Goal: Contribute content: Add original content to the website for others to see

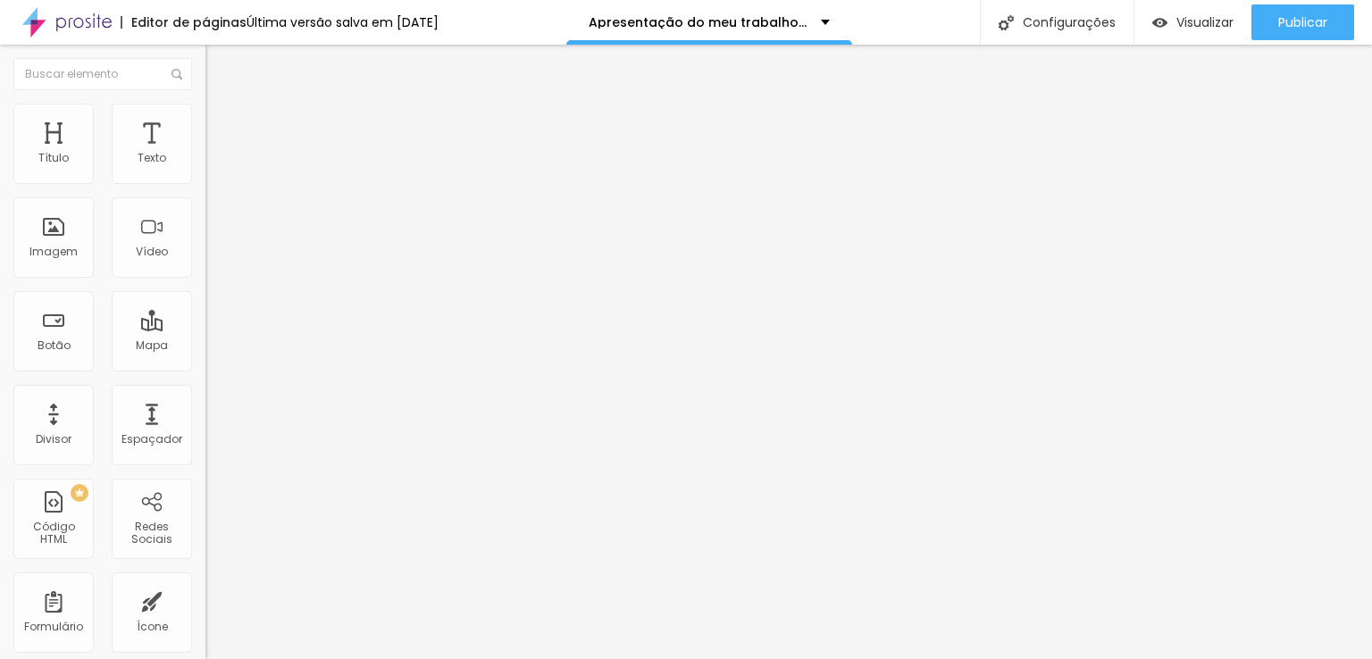
click at [205, 357] on input at bounding box center [326, 366] width 243 height 18
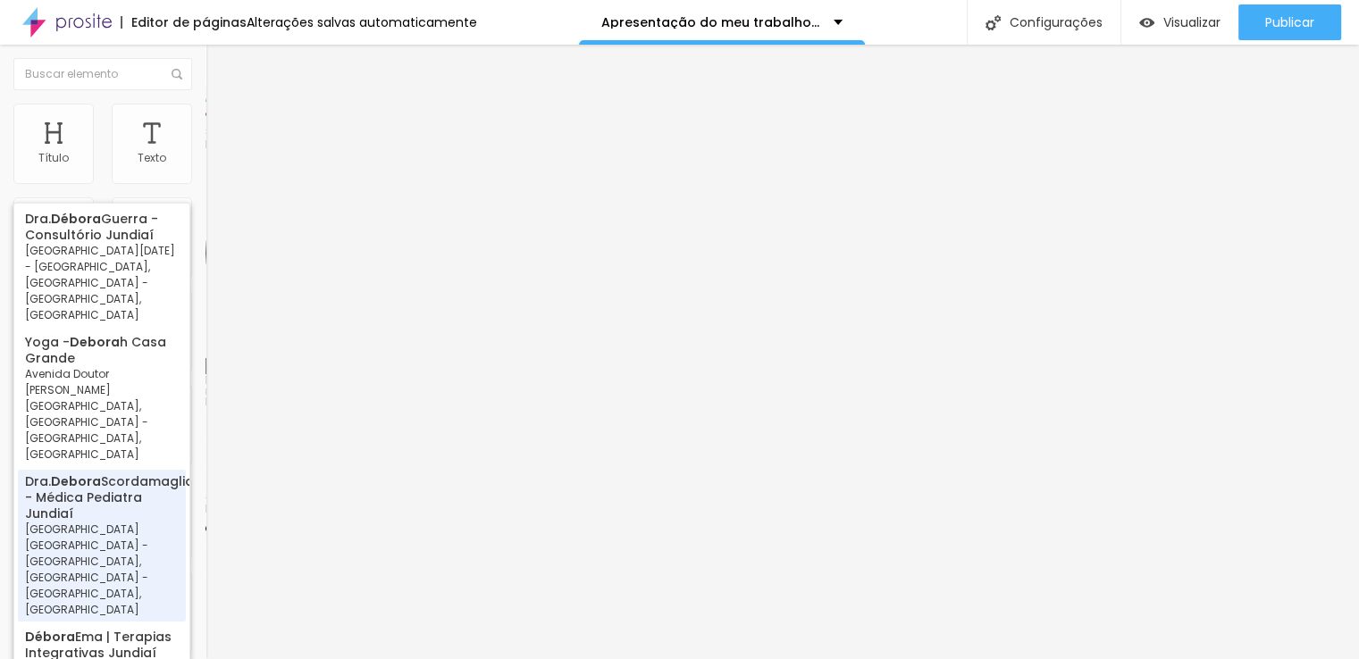
type input "Dra. [PERSON_NAME] - Médica Pediatra [GEOGRAPHIC_DATA] - [GEOGRAPHIC_DATA] [GEO…"
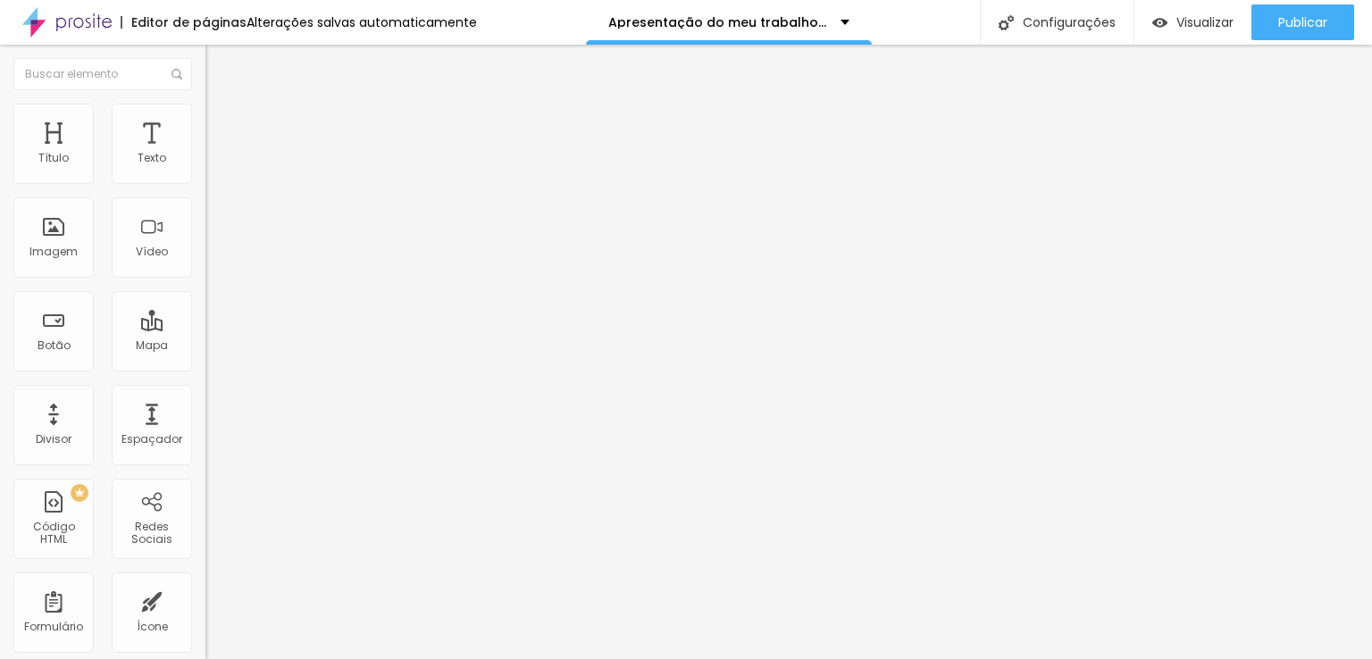
click at [205, 357] on input "Dra. [PERSON_NAME] - Médica Pediatra [GEOGRAPHIC_DATA] - [GEOGRAPHIC_DATA] [GEO…" at bounding box center [326, 366] width 243 height 18
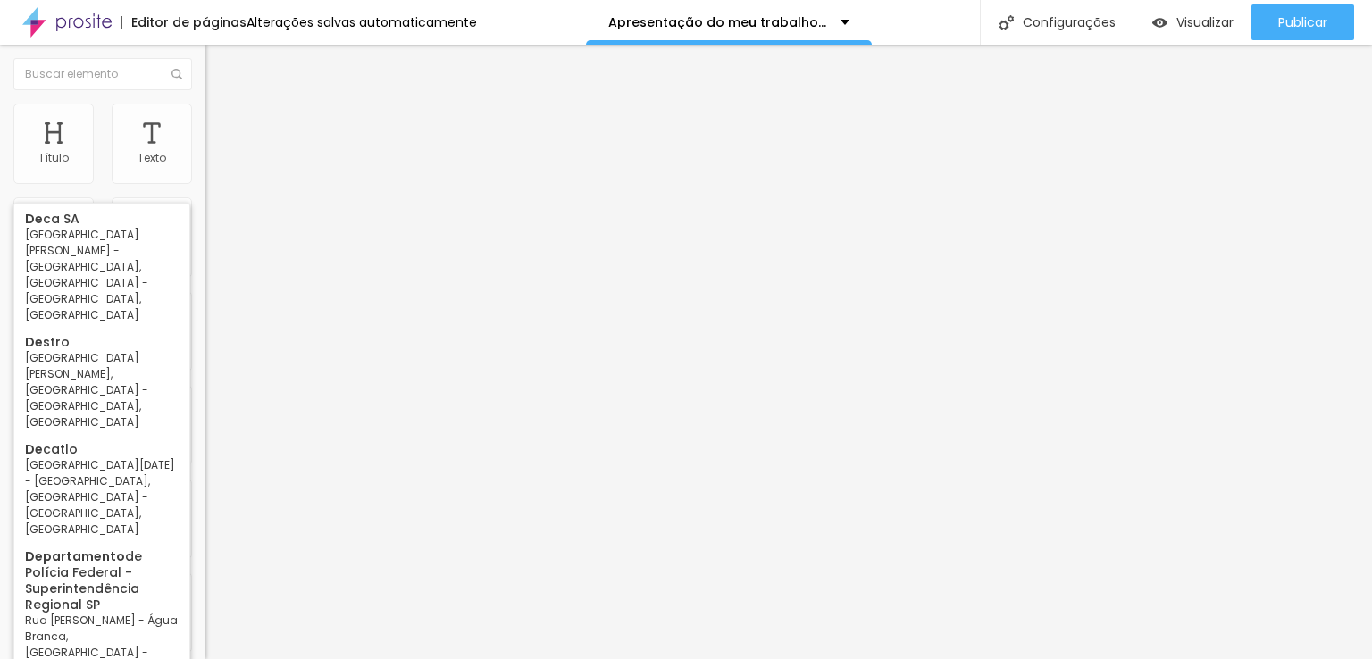
type input "d"
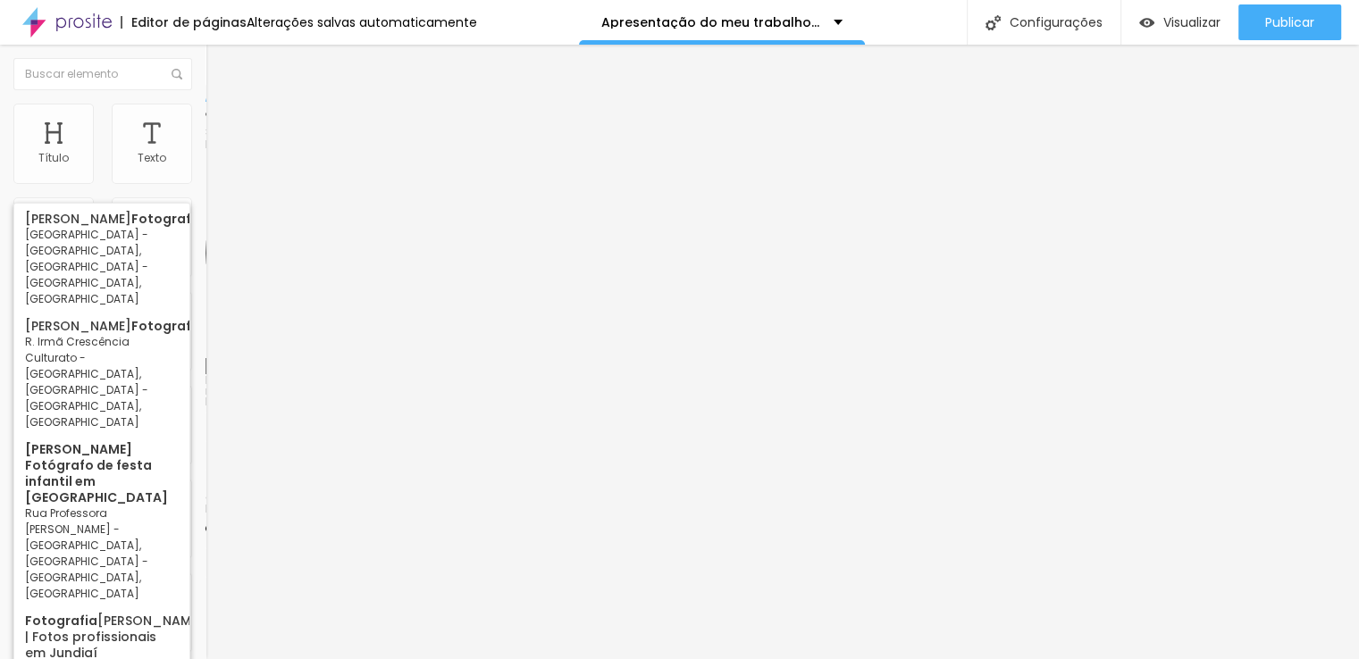
type input "fotografia"
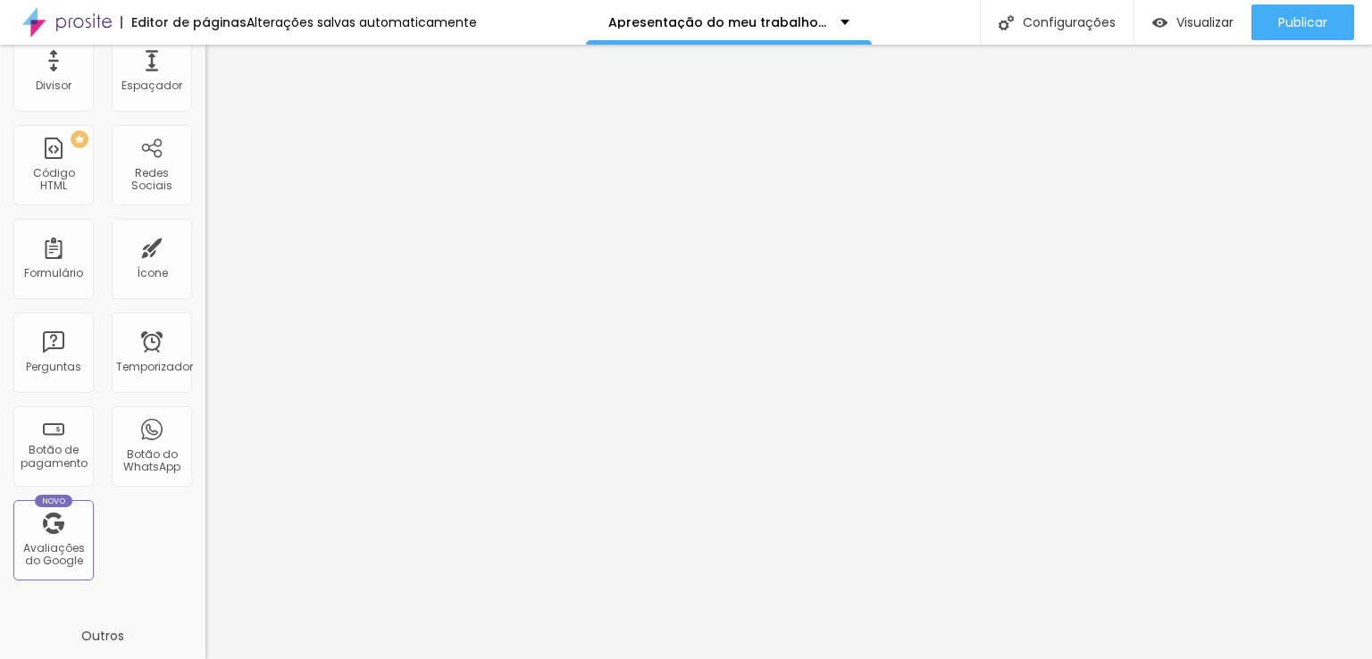
scroll to position [363, 0]
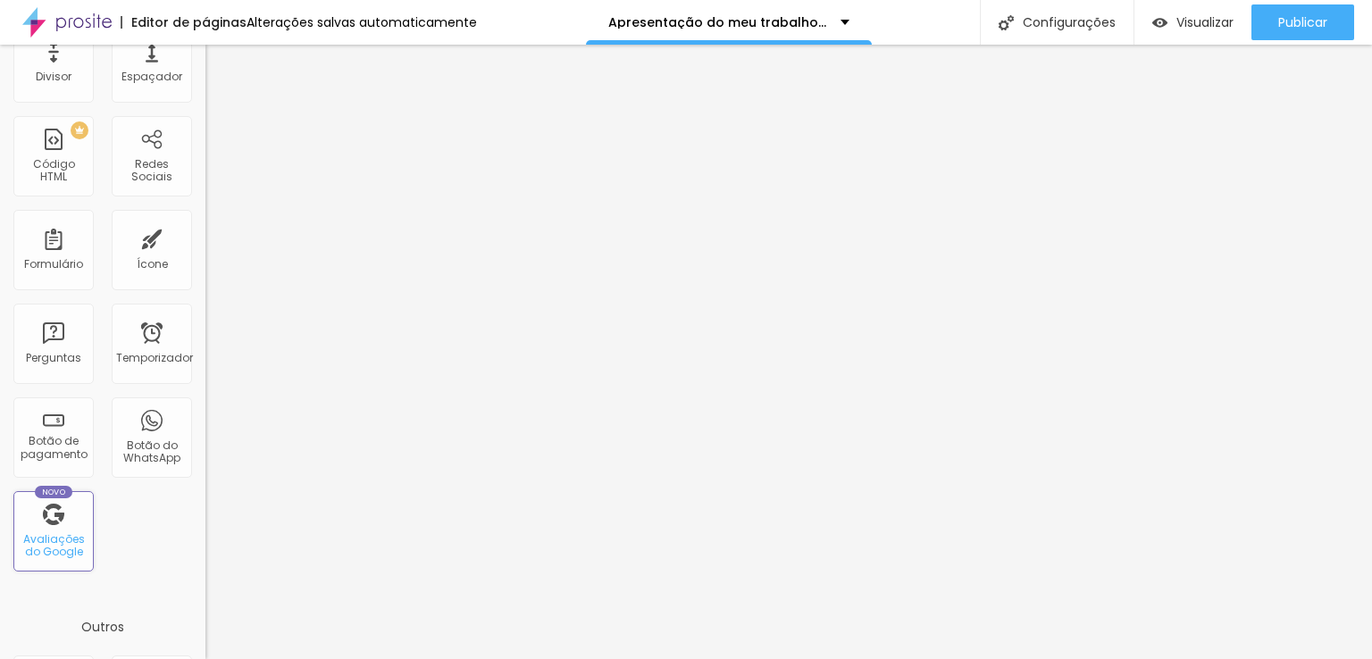
click at [41, 540] on font "Avaliações do Google" at bounding box center [54, 545] width 62 height 28
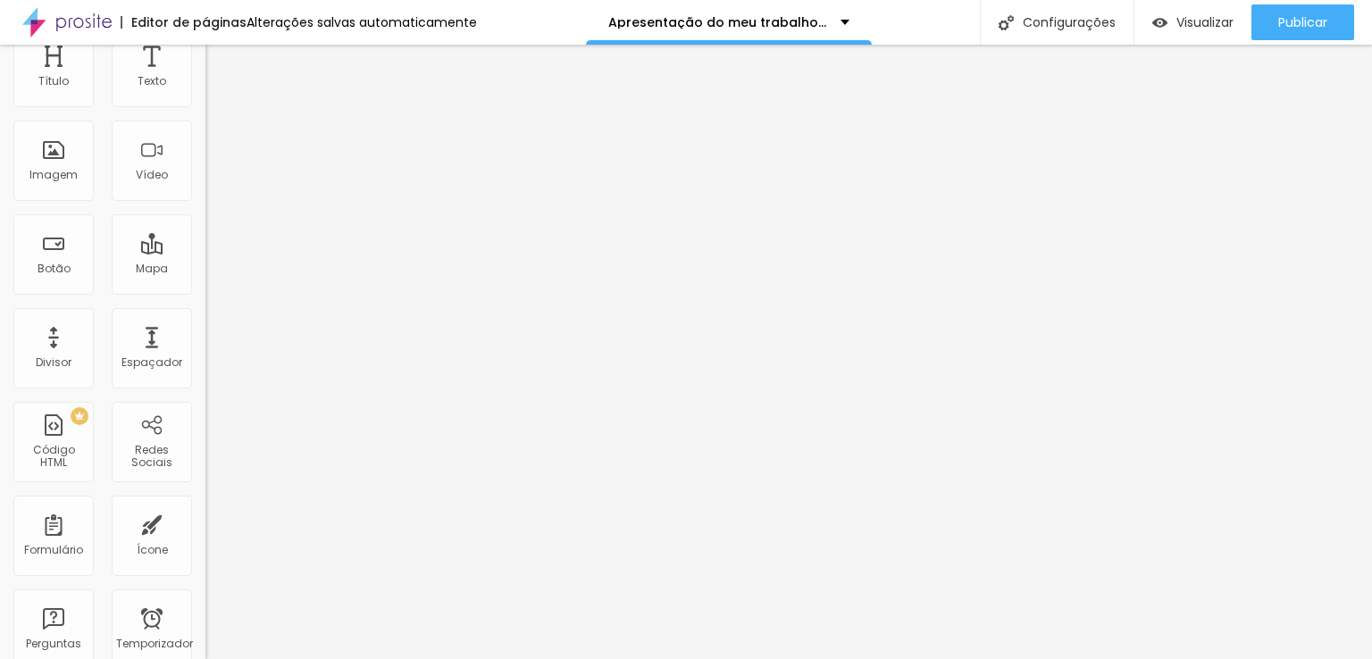
scroll to position [0, 0]
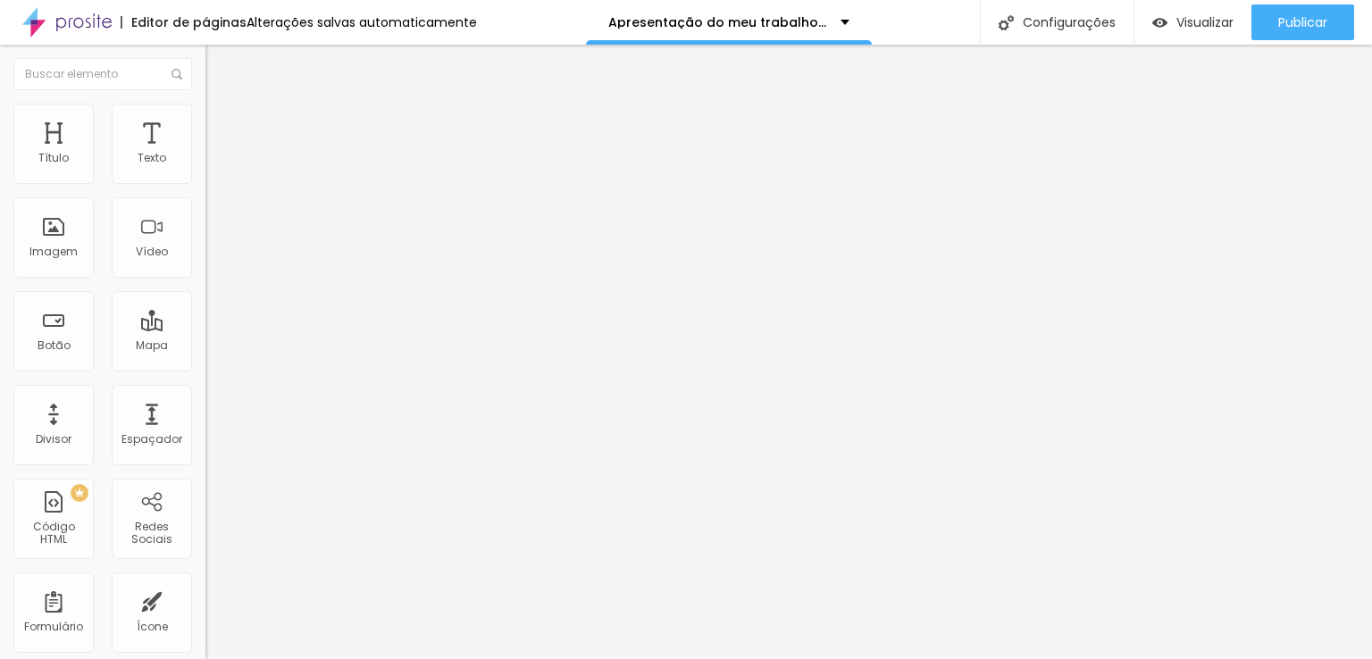
click at [205, 407] on div at bounding box center [307, 412] width 205 height 11
drag, startPoint x: 21, startPoint y: 255, endPoint x: 21, endPoint y: 273, distance: 17.9
click at [205, 407] on div "Nome do autor Foto do autor Dados de avaliação" at bounding box center [307, 440] width 205 height 66
click at [205, 425] on img at bounding box center [209, 429] width 9 height 9
click at [205, 425] on div at bounding box center [307, 425] width 205 height 0
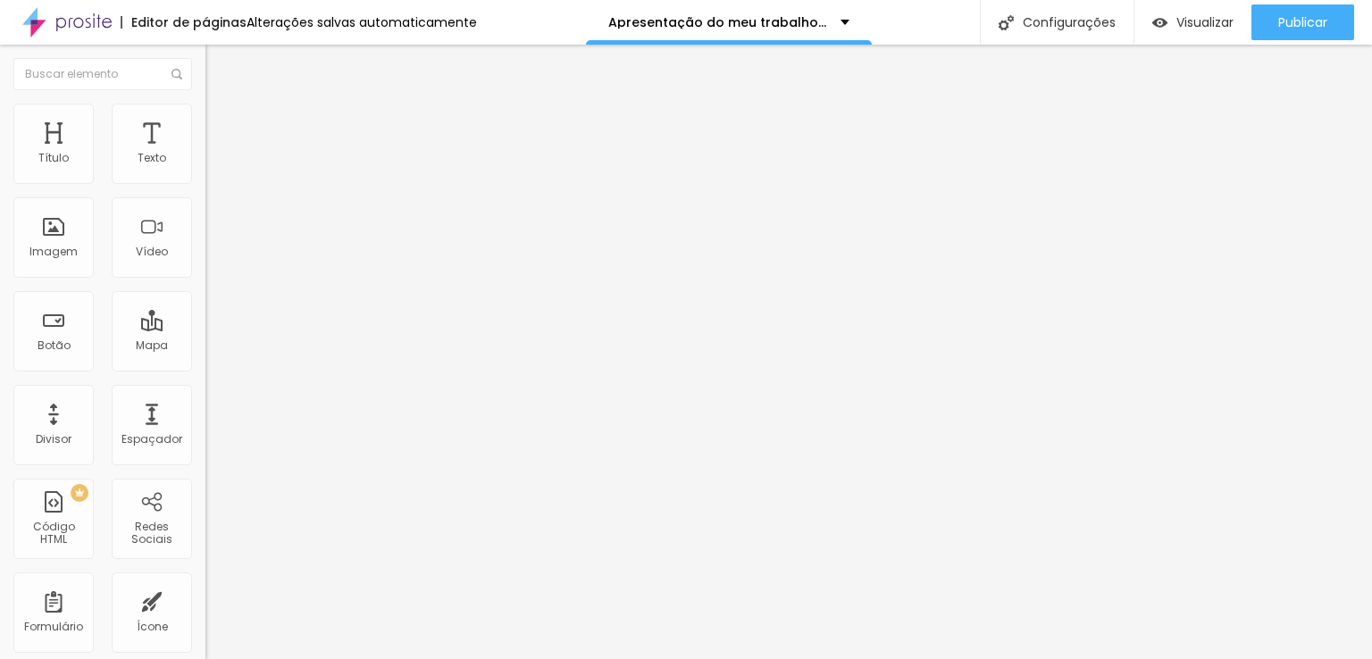
click at [205, 407] on div at bounding box center [307, 407] width 205 height 0
click at [205, 357] on input at bounding box center [326, 366] width 243 height 18
click at [205, 121] on img at bounding box center [213, 129] width 16 height 16
click at [205, 121] on ul "Conteúdo Estilo Avançado" at bounding box center [307, 113] width 205 height 54
click at [222, 105] on font "Conteúdo" at bounding box center [249, 97] width 55 height 15
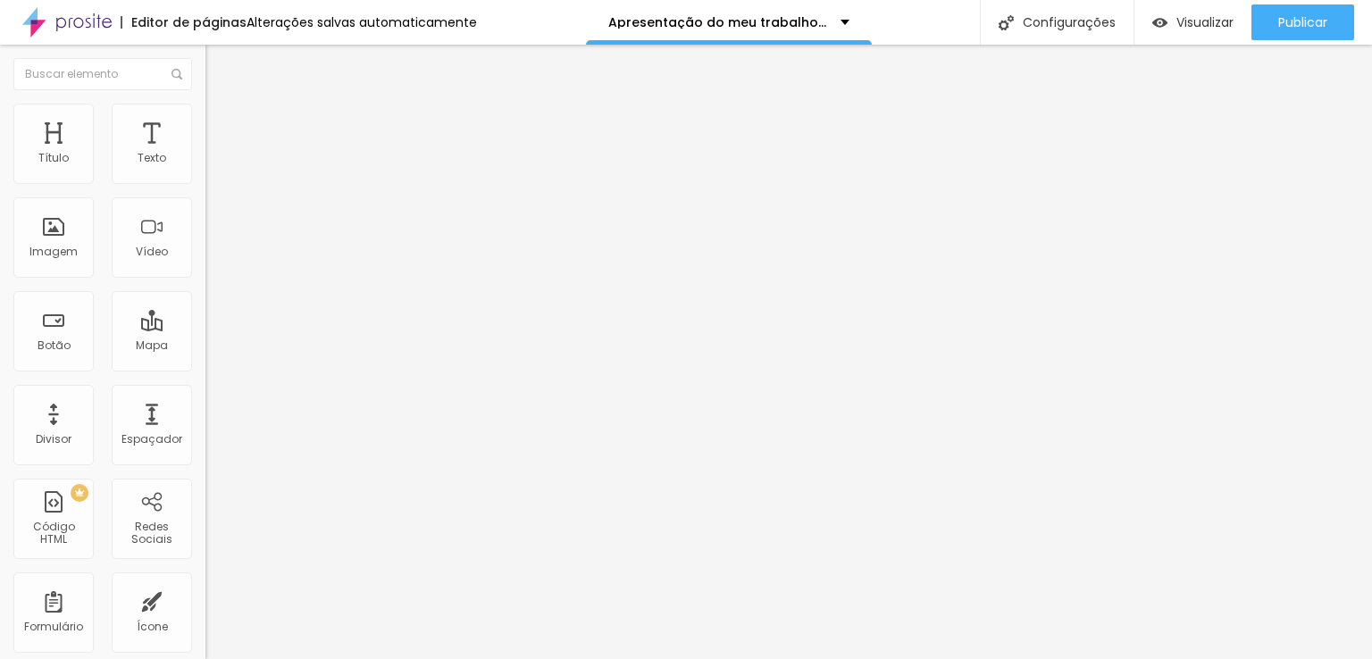
click at [205, 357] on input at bounding box center [326, 366] width 243 height 18
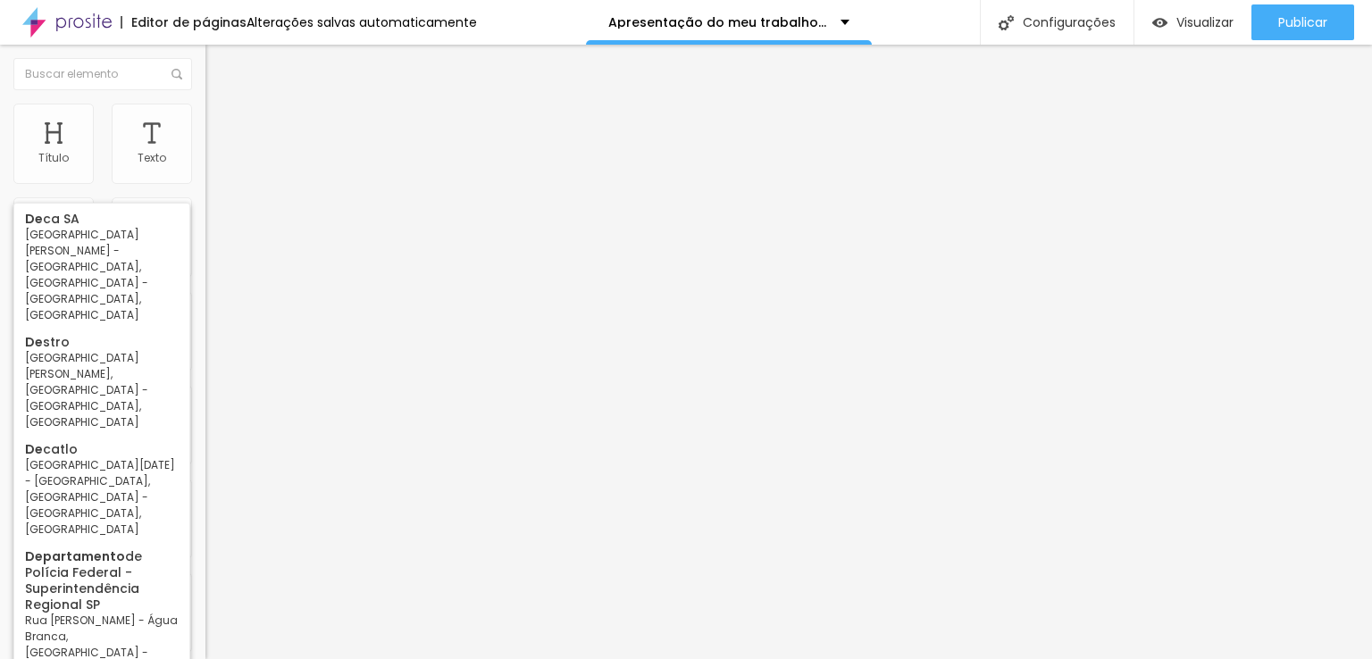
type input "D"
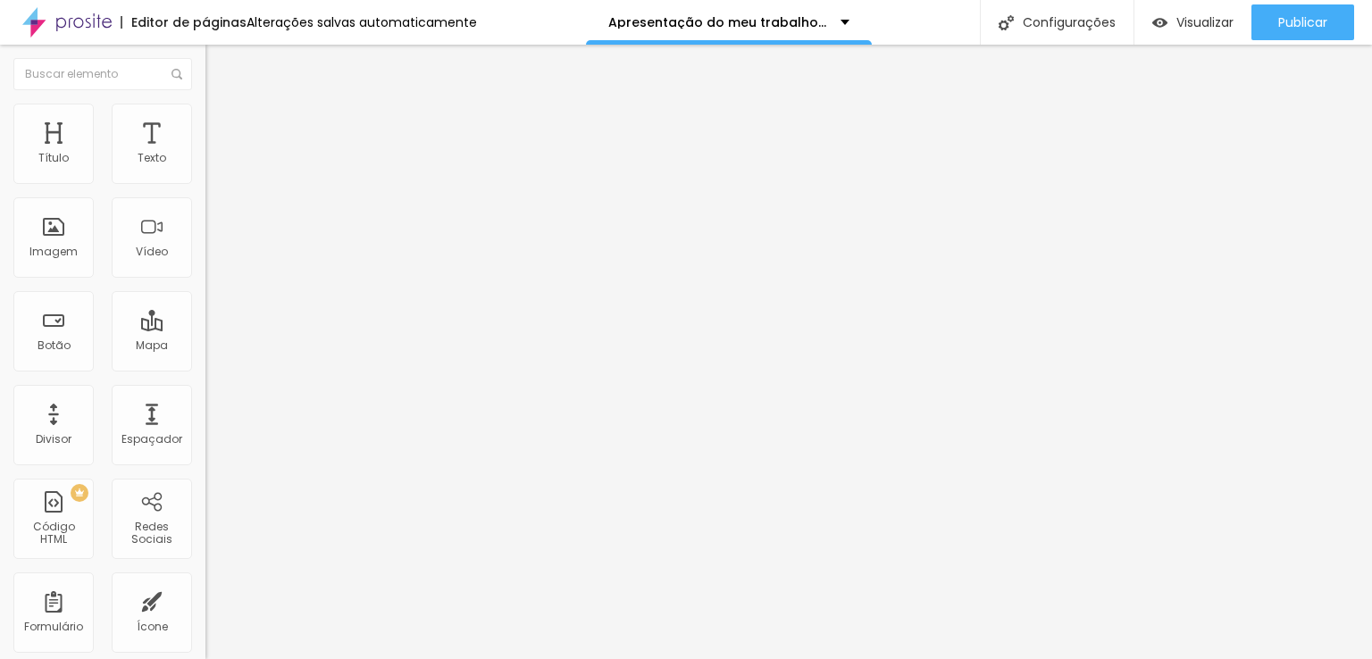
click at [205, 357] on input at bounding box center [326, 366] width 243 height 18
paste input "[PERSON_NAME] Fotografia"
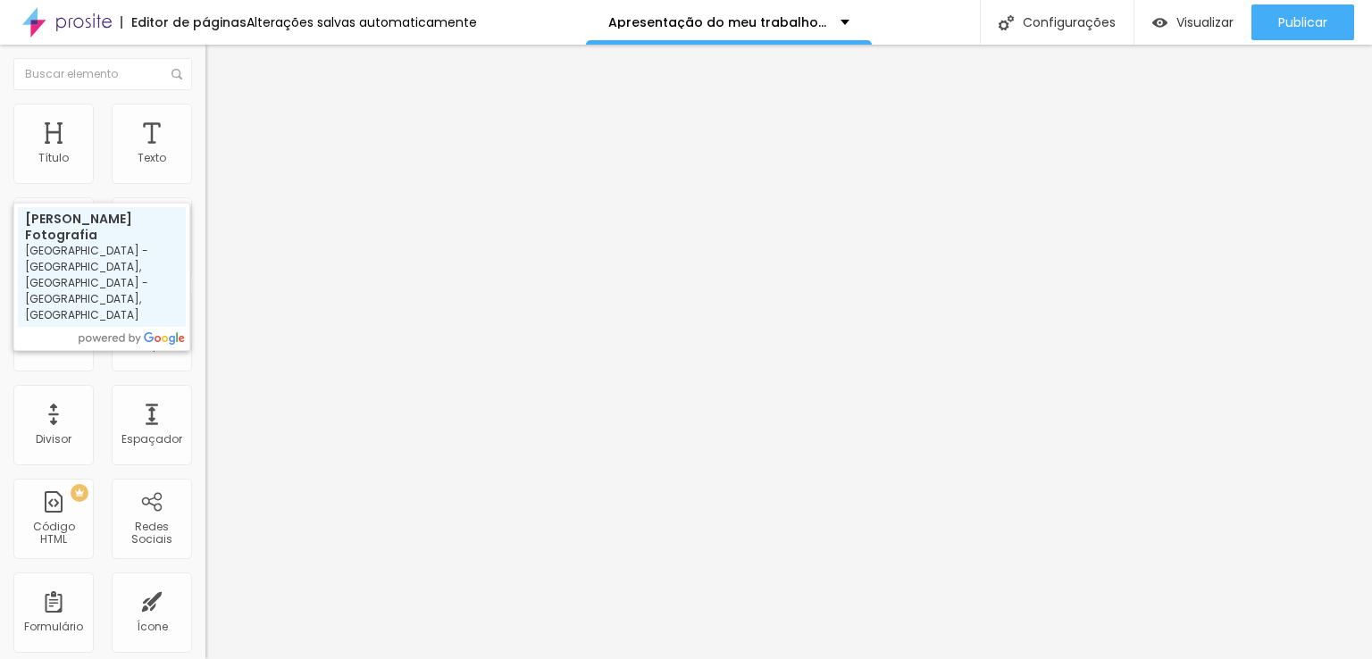
type input "Débora Caroline Fotografia - [GEOGRAPHIC_DATA] - [GEOGRAPHIC_DATA], [GEOGRAPHIC…"
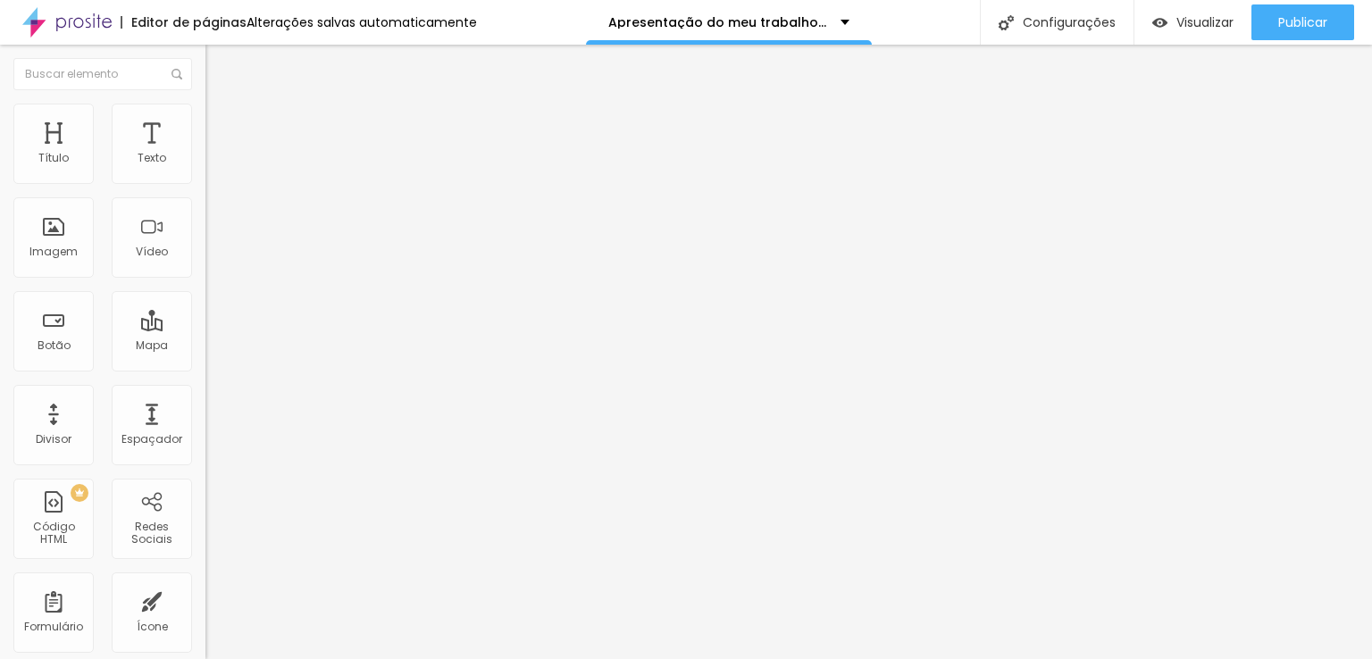
click at [219, 68] on img "button" at bounding box center [226, 65] width 14 height 14
click at [205, 168] on input "Pre wedding | Casamento | bodas" at bounding box center [312, 159] width 214 height 18
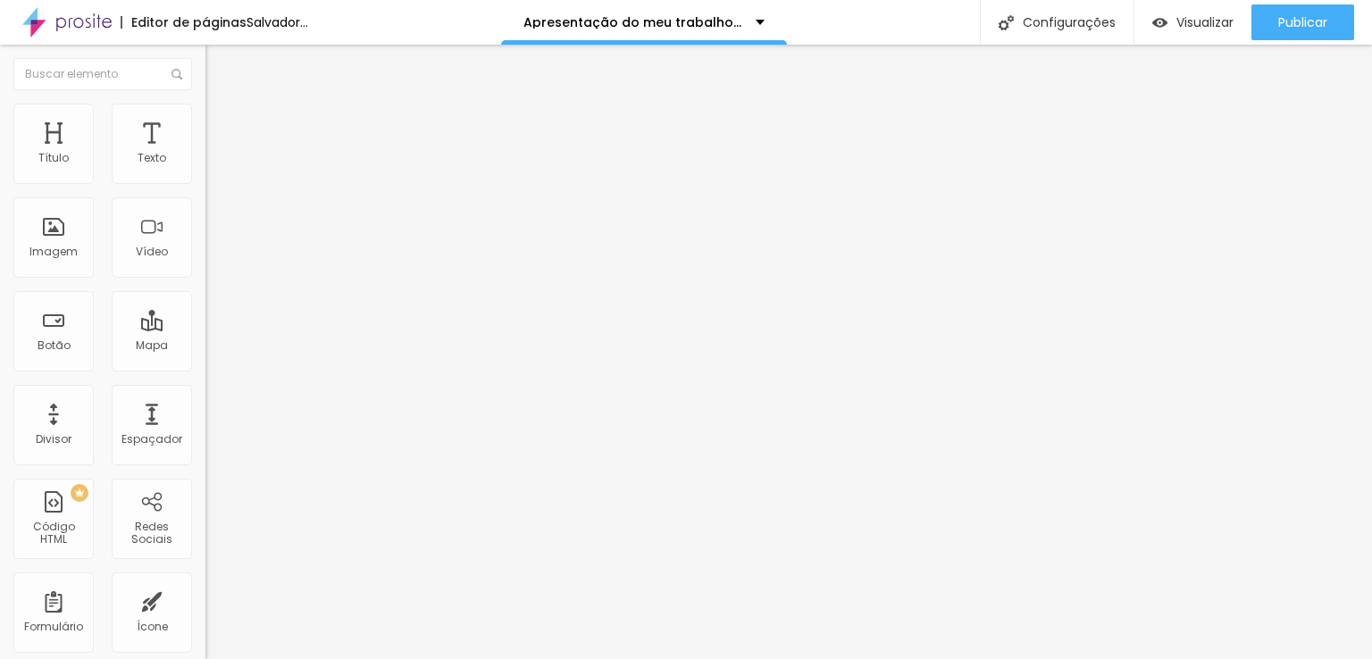
type input "Pre wedding"
click at [205, 339] on div "URL" at bounding box center [307, 344] width 205 height 11
click at [205, 168] on input "Pre wedding" at bounding box center [312, 159] width 214 height 18
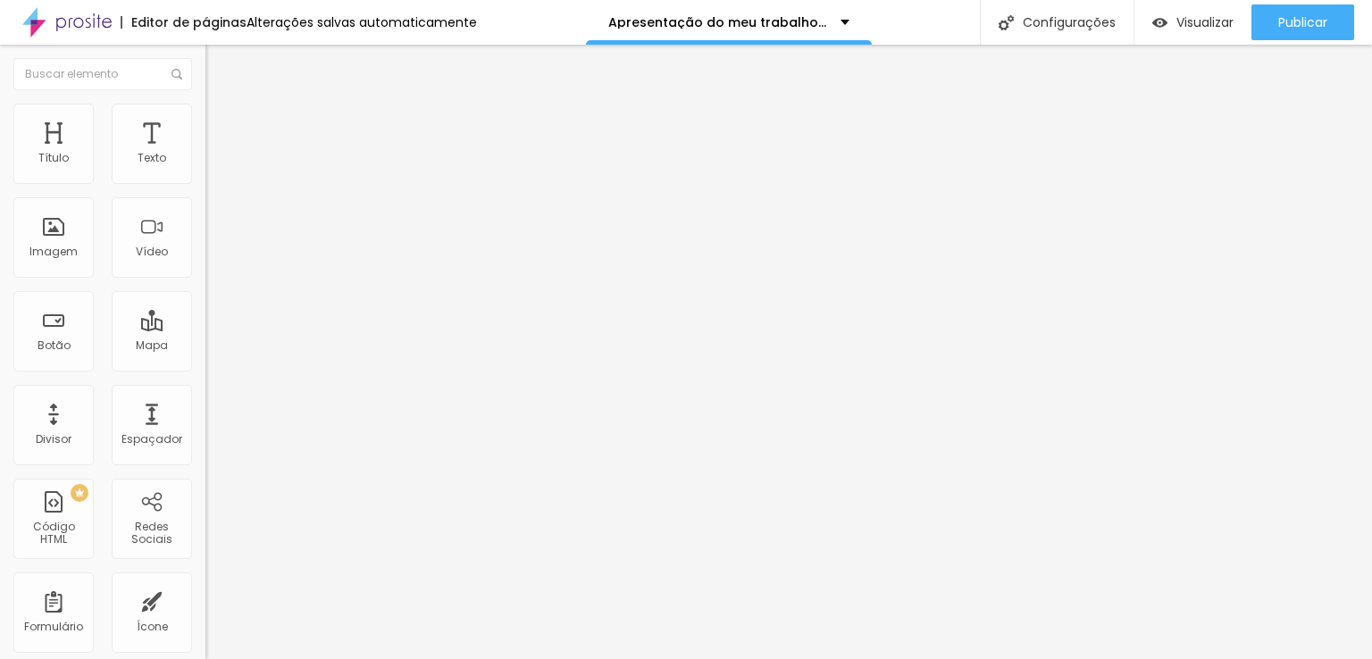
click at [205, 168] on input "Pre wedding" at bounding box center [312, 159] width 214 height 18
click at [205, 168] on input "Pre wedding | Casamento" at bounding box center [312, 159] width 214 height 18
type input "Casamento"
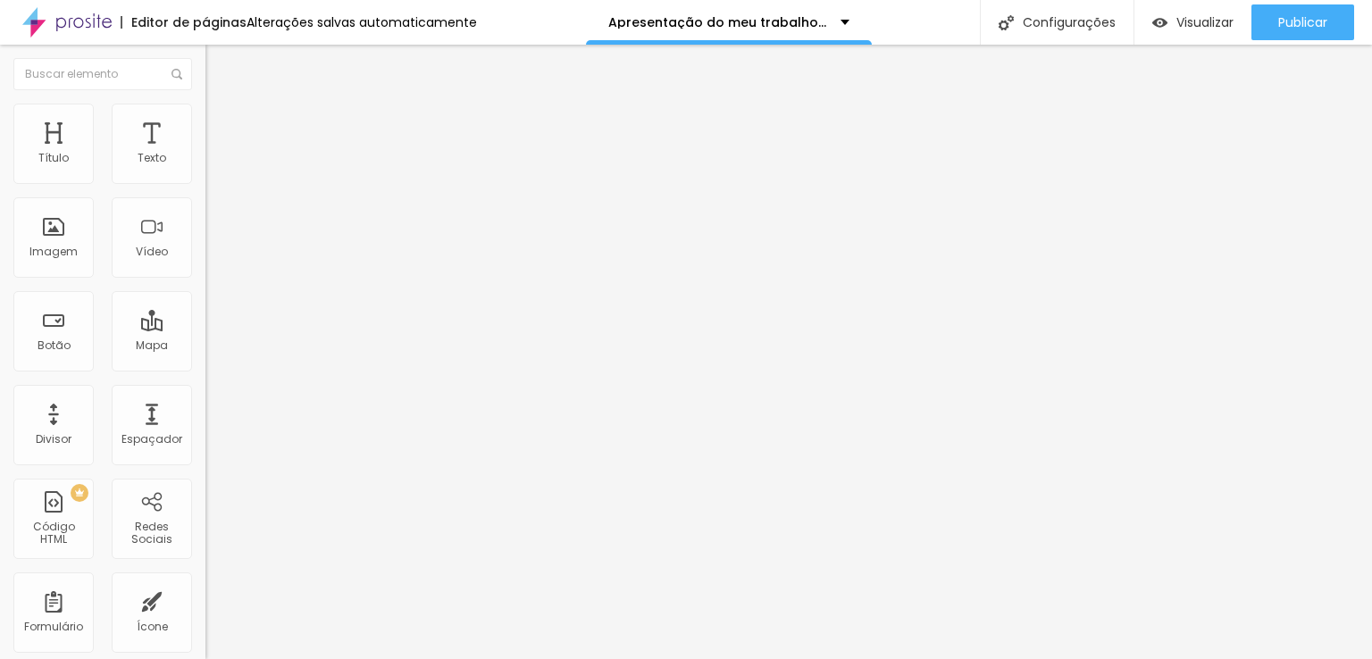
click at [205, 168] on input "Casamento" at bounding box center [312, 159] width 214 height 18
paste input "| Casamento | bodas"
click at [205, 168] on input "| Casamento | bodas" at bounding box center [312, 159] width 214 height 18
type input "Bodas"
click at [205, 366] on input "[URL][DOMAIN_NAME]" at bounding box center [312, 359] width 214 height 18
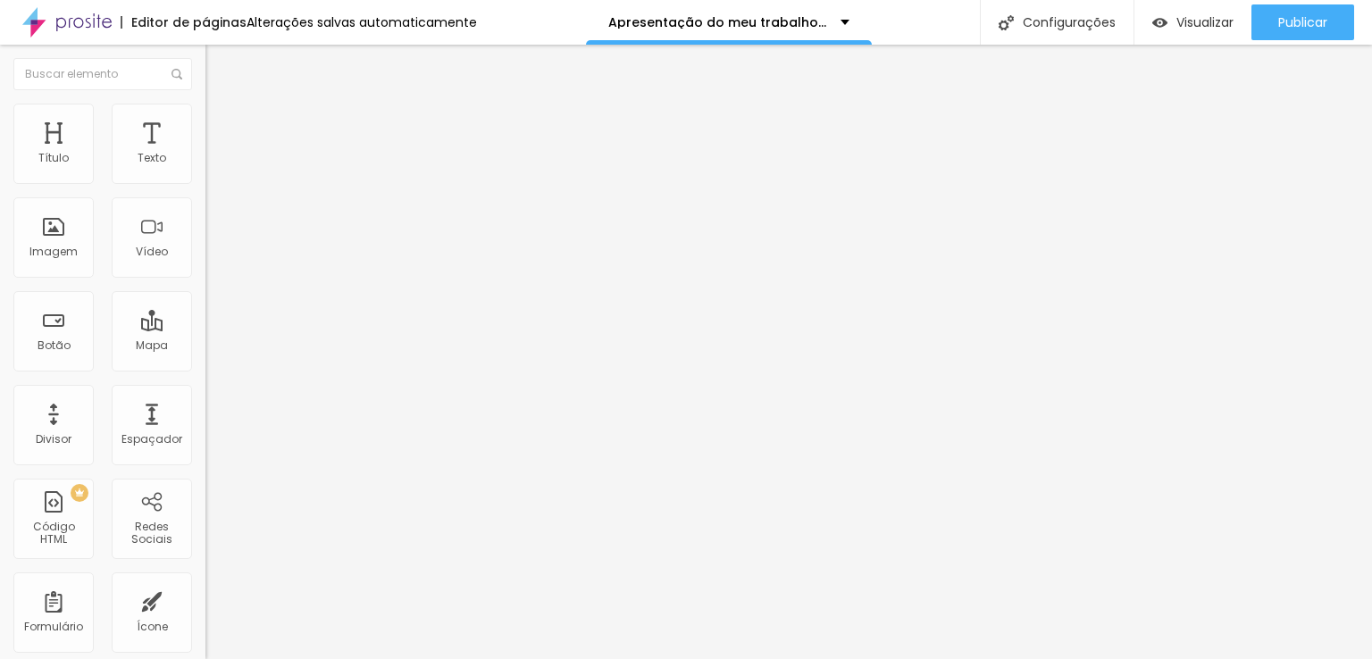
paste input "bodas"
type input "[URL][DOMAIN_NAME]"
click at [205, 368] on input "[URL][DOMAIN_NAME]" at bounding box center [312, 359] width 214 height 18
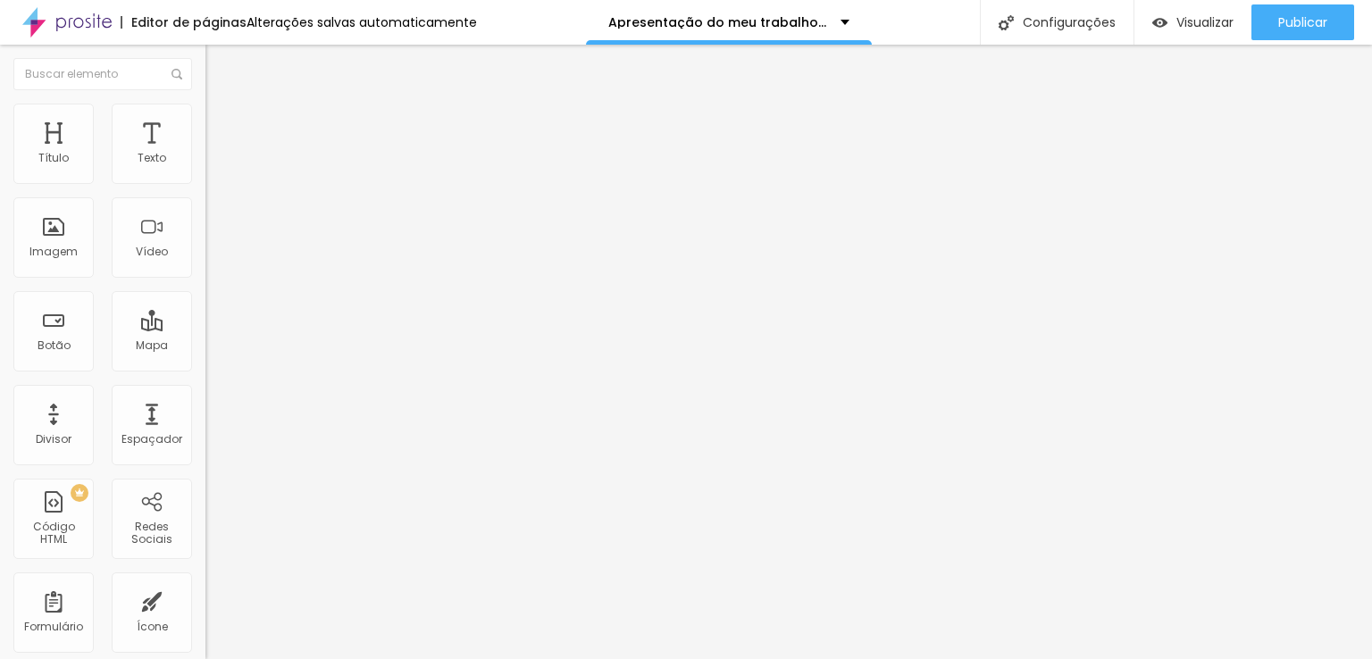
click at [205, 168] on input "Pre wedding" at bounding box center [312, 159] width 214 height 18
paste input "[URL][DOMAIN_NAME]"
type input "Pre wedding"
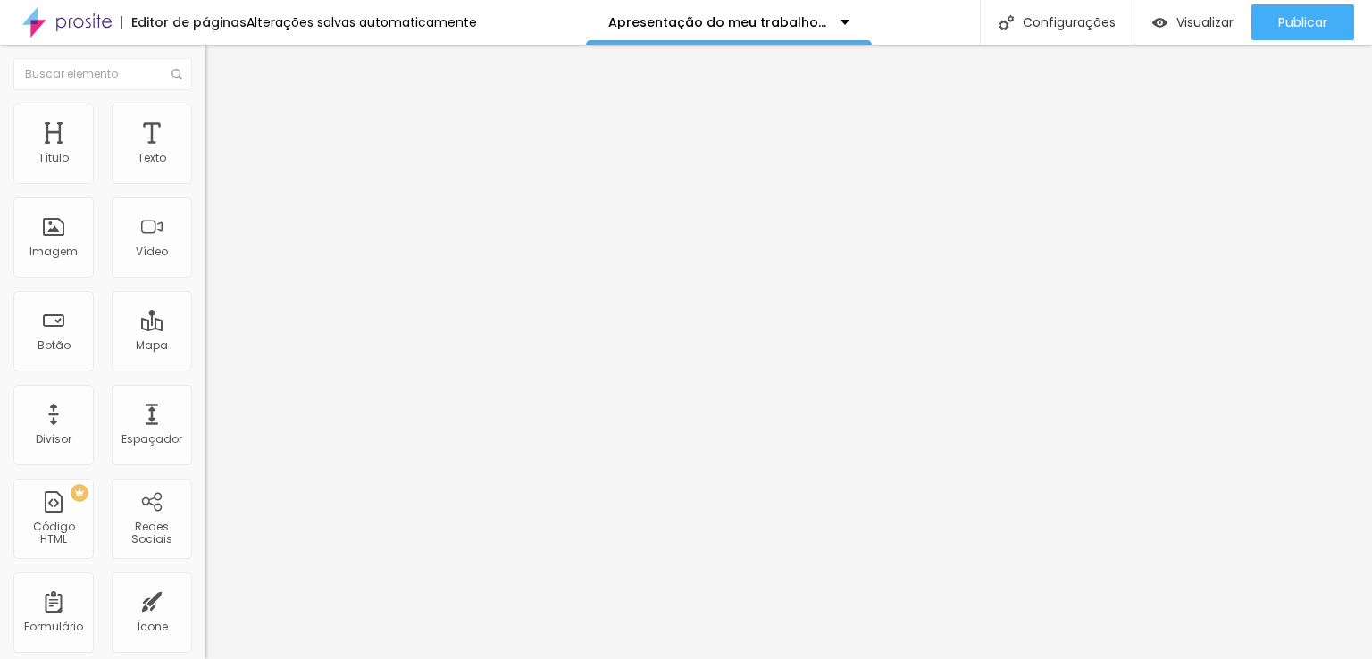
click at [205, 368] on input "[URL][DOMAIN_NAME]" at bounding box center [312, 359] width 214 height 18
paste input "pre-wedding"
type input "[URL][DOMAIN_NAME]"
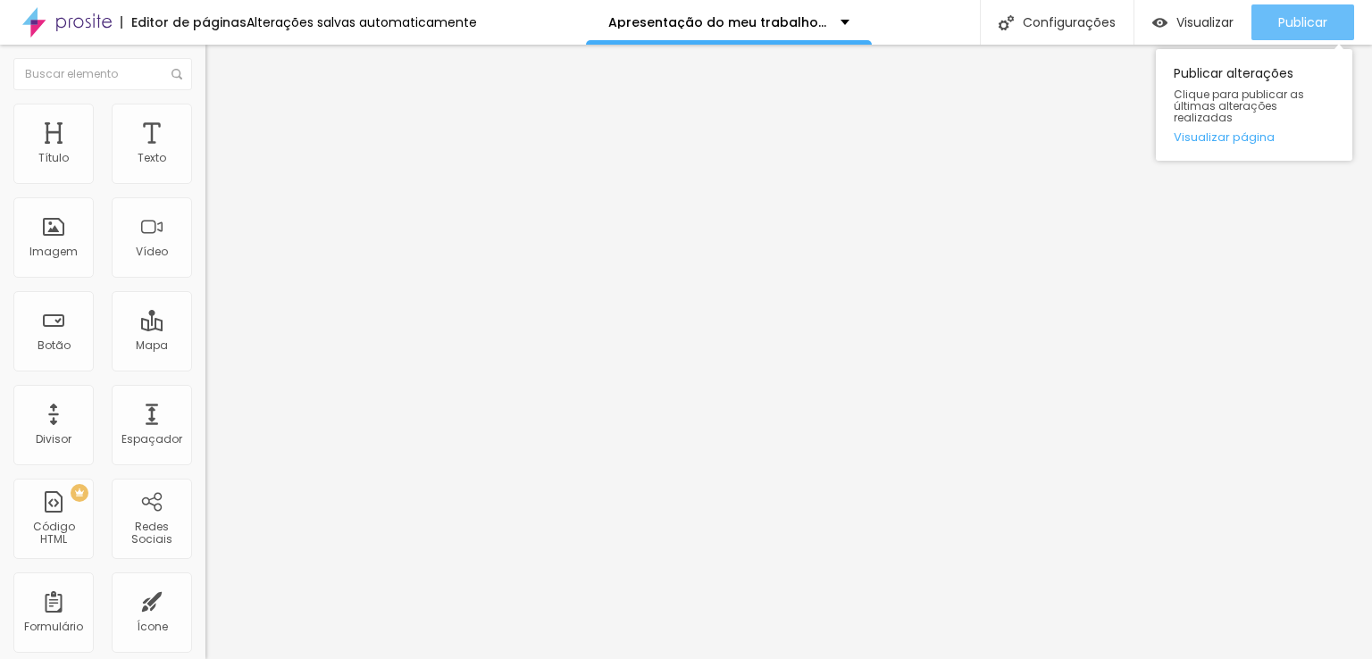
click at [1290, 18] on font "Publicar" at bounding box center [1302, 22] width 49 height 18
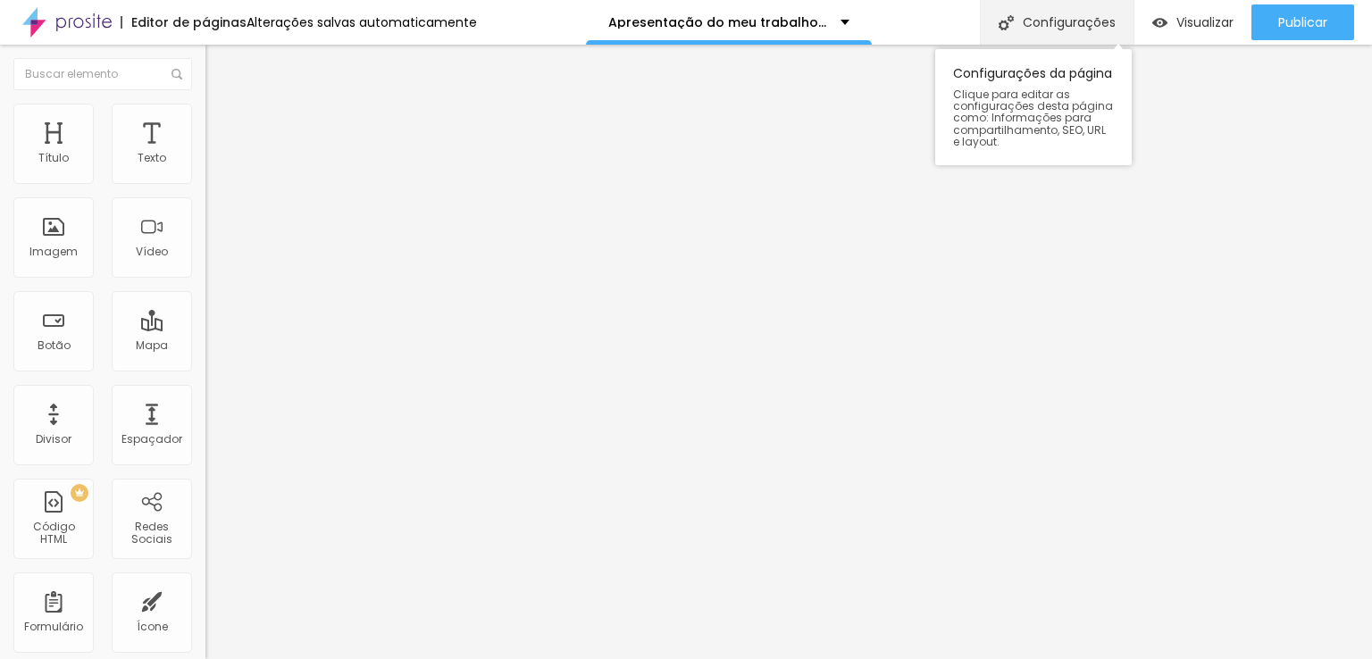
click at [1059, 27] on font "Configurações" at bounding box center [1069, 22] width 93 height 18
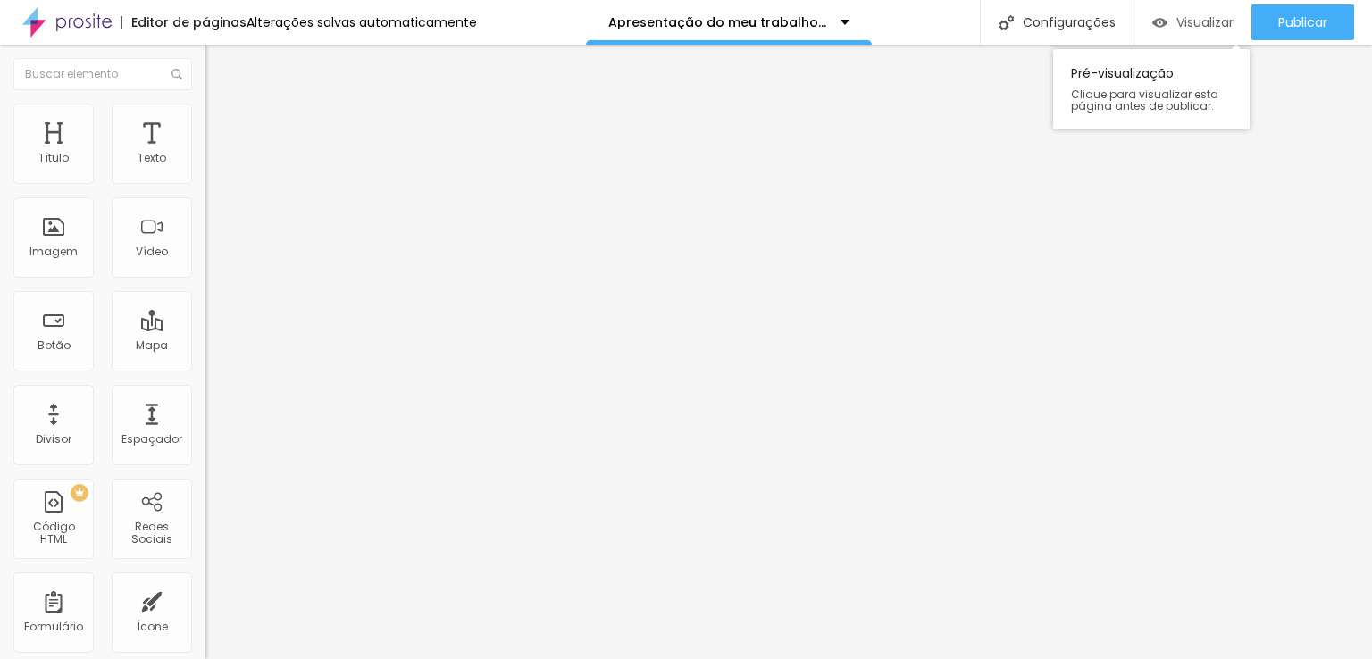
click at [1156, 22] on img "button" at bounding box center [1159, 22] width 15 height 15
click at [205, 365] on input "https://" at bounding box center [312, 359] width 214 height 18
paste input "[DOMAIN_NAME][URL]"
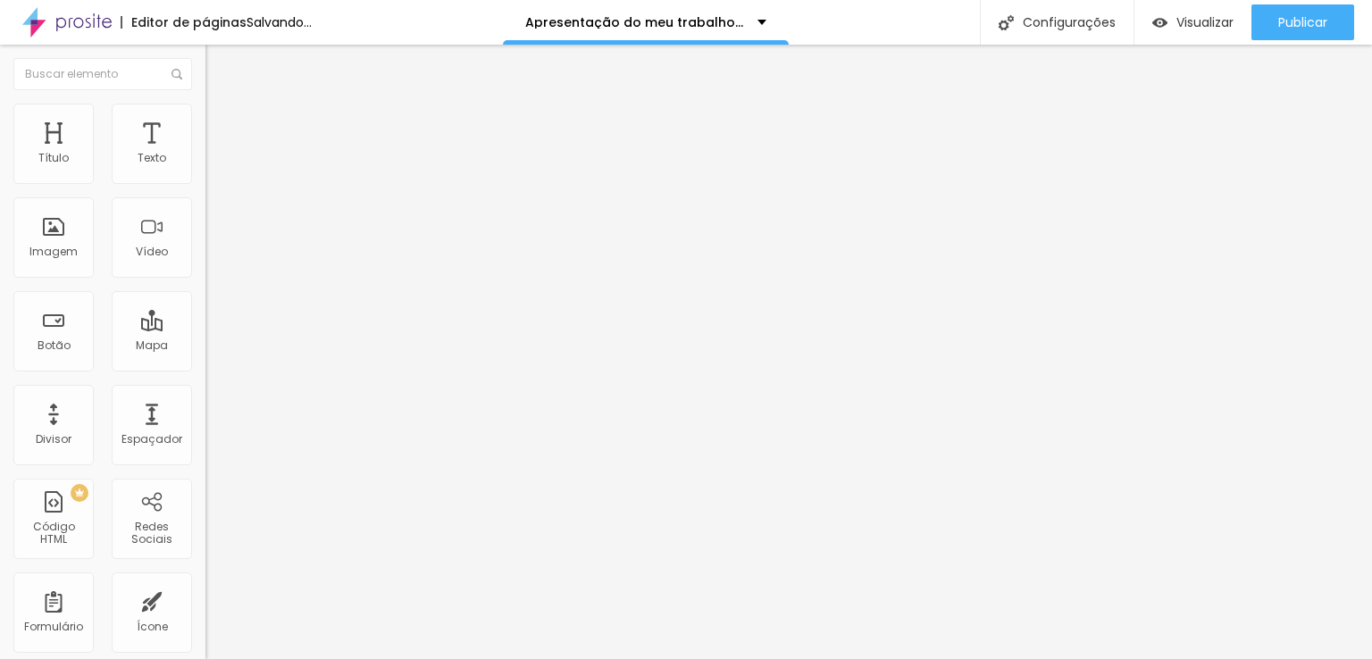
type input "[URL][DOMAIN_NAME]"
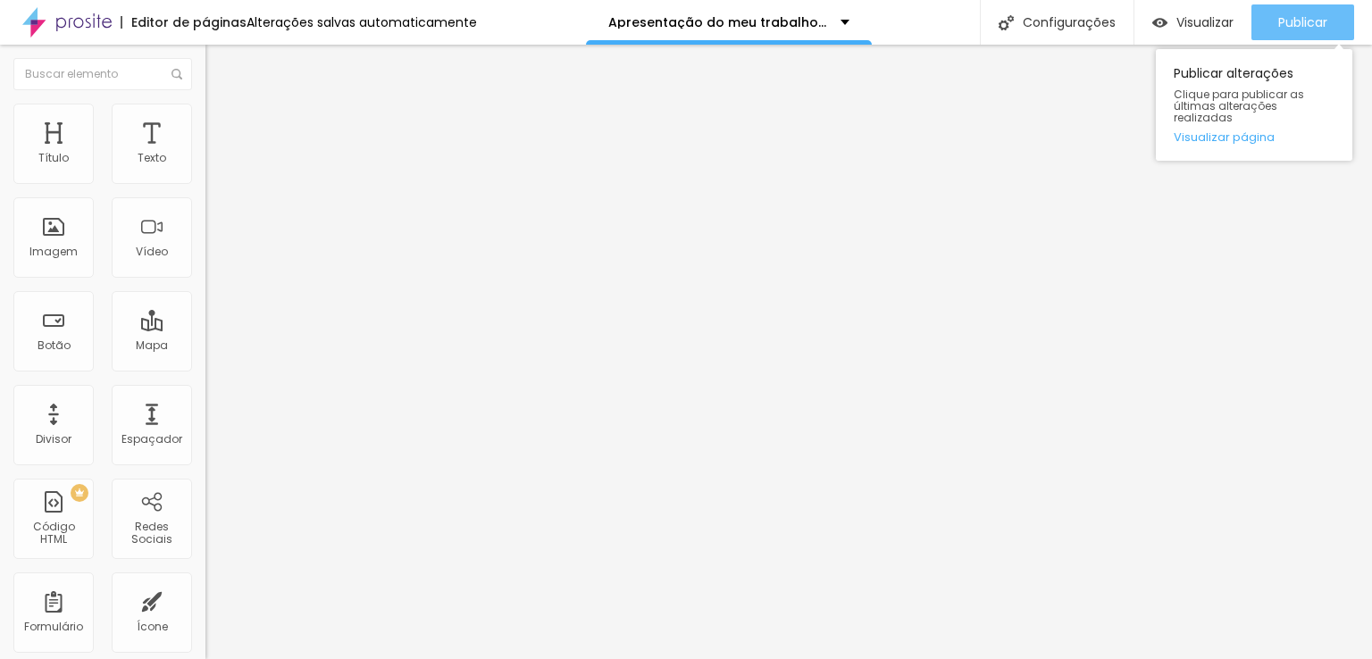
click at [1271, 26] on button "Publicar" at bounding box center [1302, 22] width 103 height 36
